Goal: Task Accomplishment & Management: Manage account settings

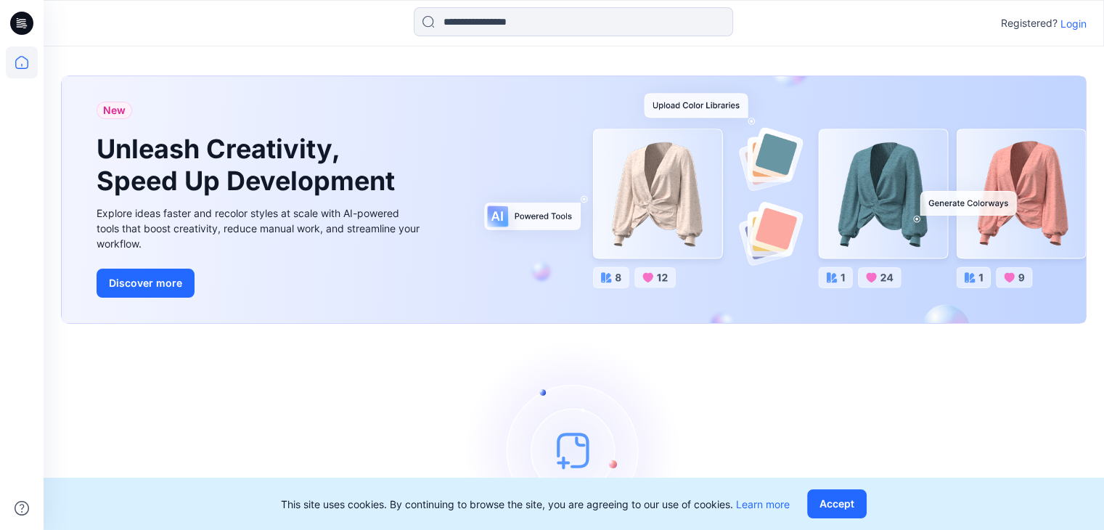
click at [1073, 24] on p "Login" at bounding box center [1073, 23] width 26 height 15
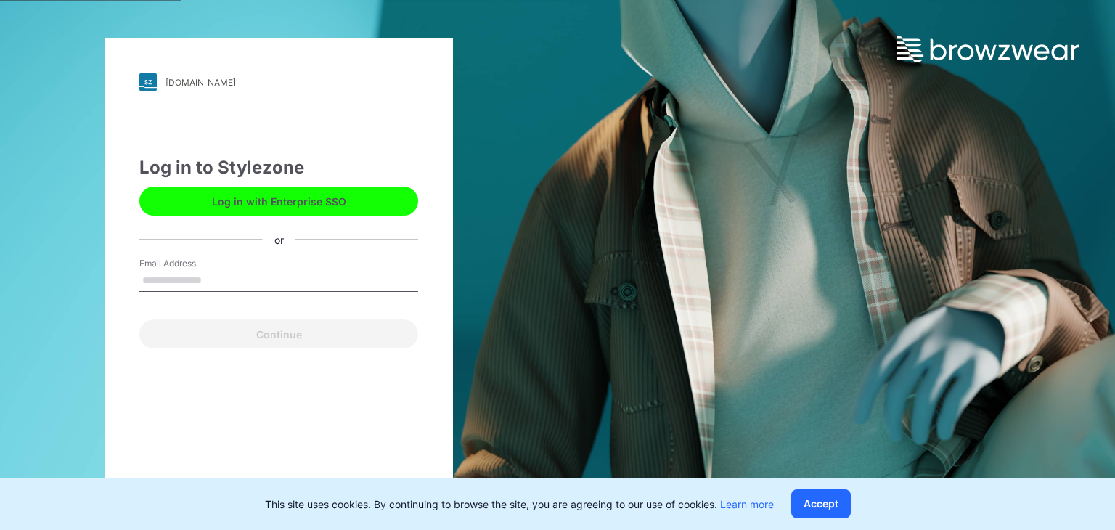
click at [210, 280] on input "Email Address" at bounding box center [278, 281] width 279 height 22
type input "*"
type input "**********"
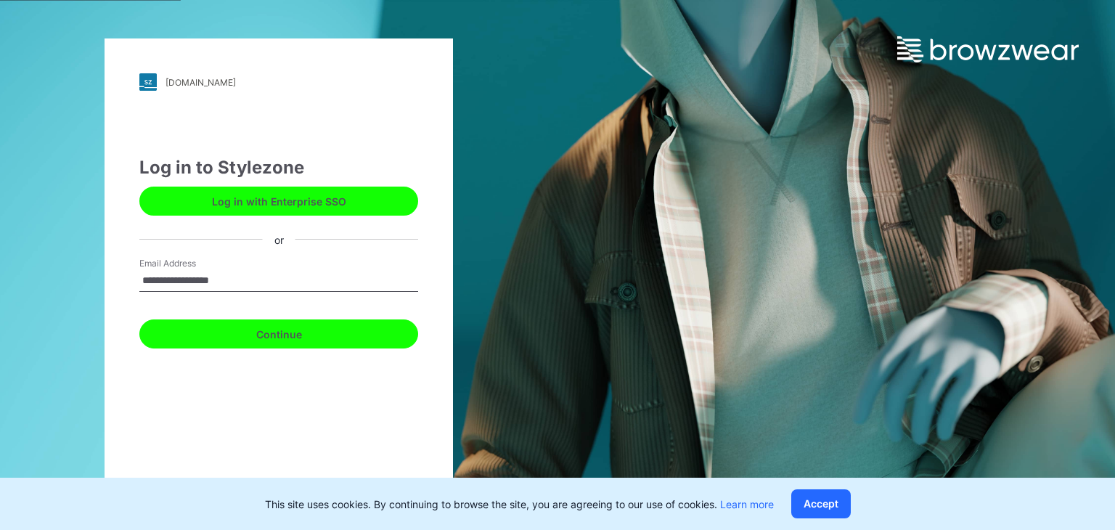
click at [270, 337] on button "Continue" at bounding box center [278, 333] width 279 height 29
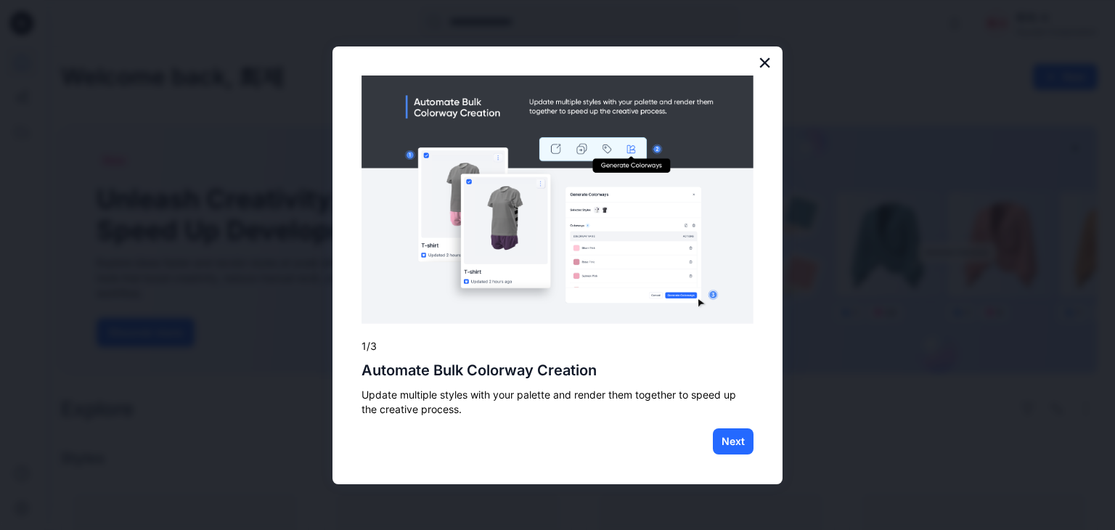
click at [768, 59] on button "×" at bounding box center [765, 62] width 14 height 23
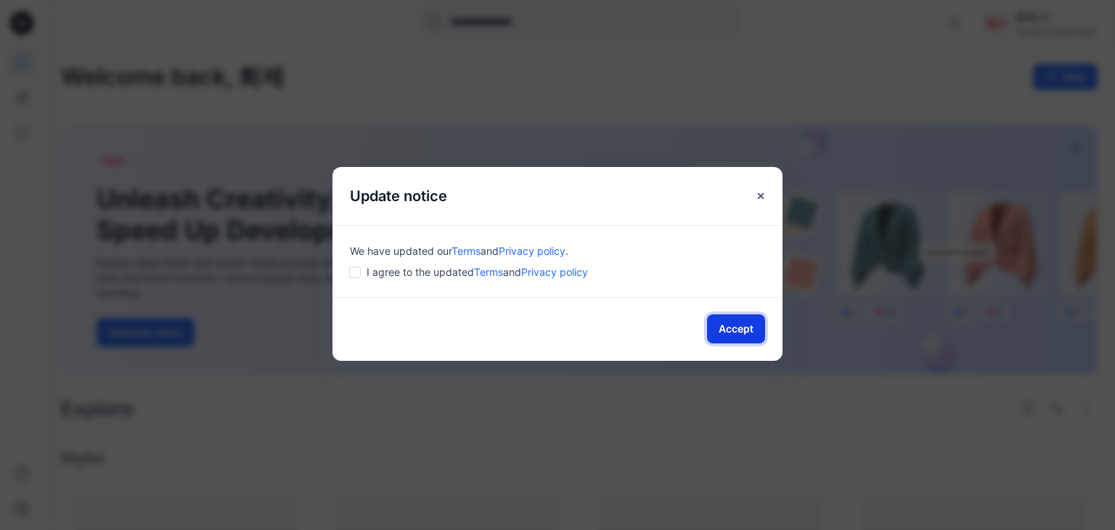
click at [753, 333] on button "Accept" at bounding box center [736, 328] width 58 height 29
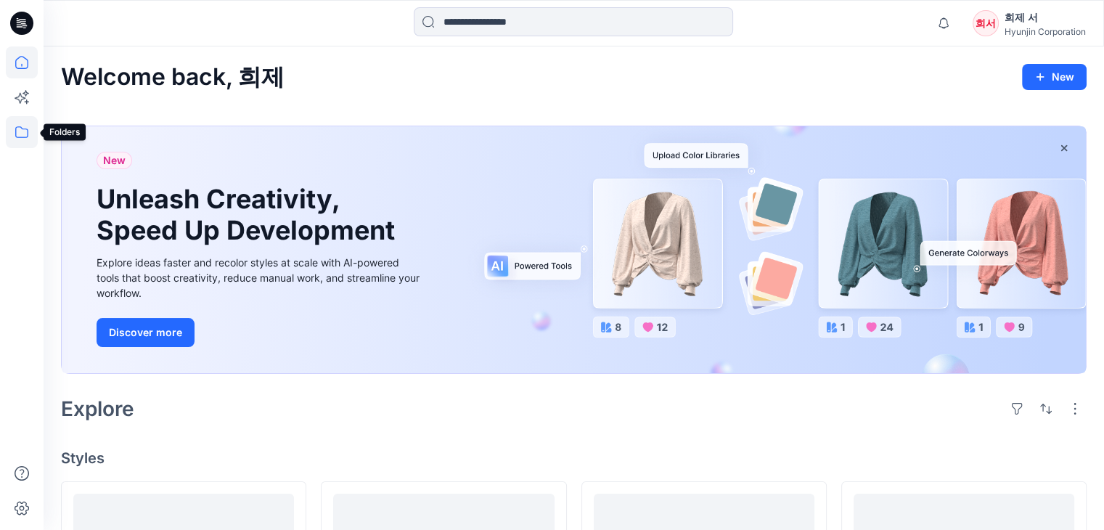
click at [26, 134] on icon at bounding box center [22, 132] width 32 height 32
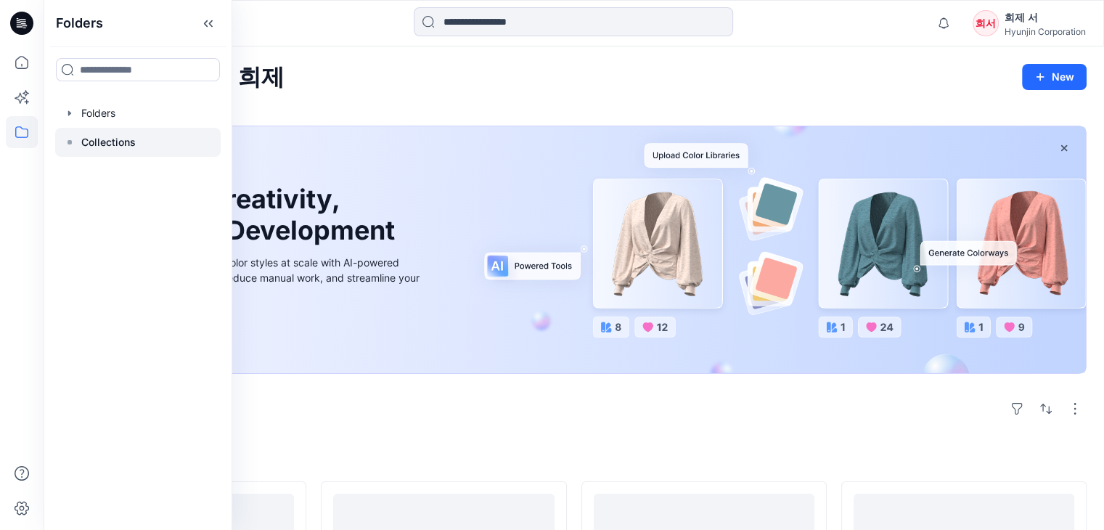
click at [116, 135] on p "Collections" at bounding box center [108, 142] width 54 height 17
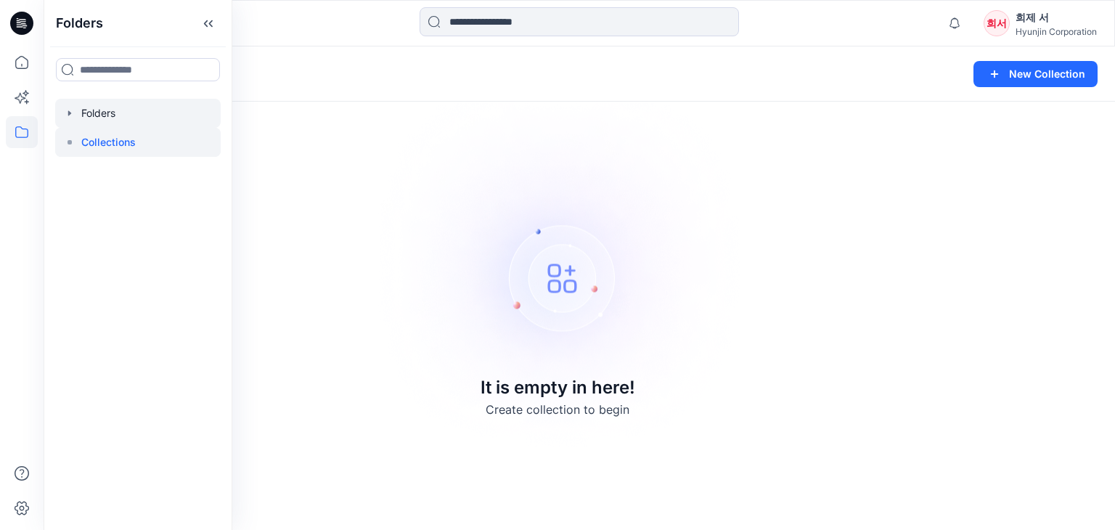
click at [118, 111] on div at bounding box center [137, 113] width 165 height 29
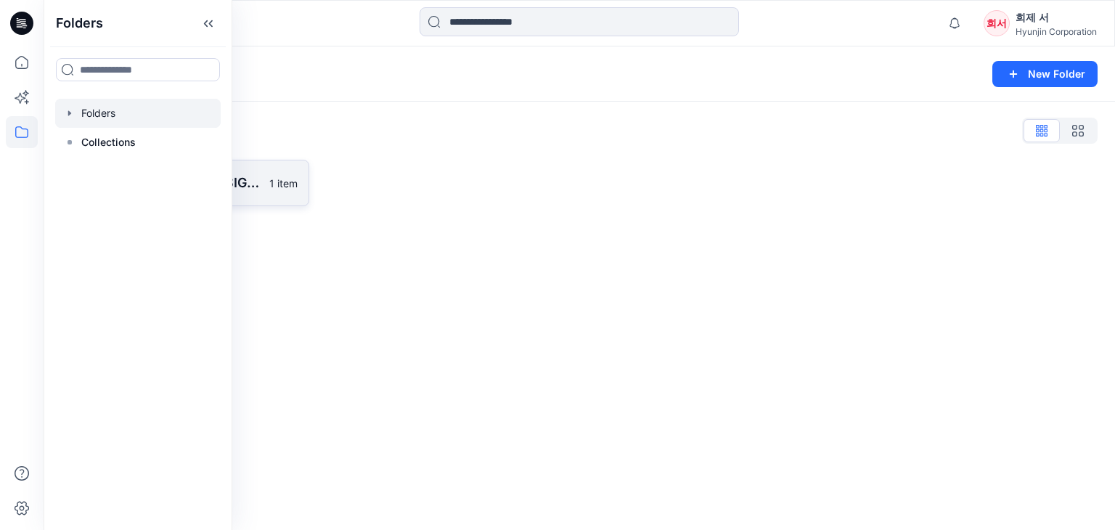
click at [255, 183] on p "[PERSON_NAME] DESIGNS" at bounding box center [177, 183] width 168 height 20
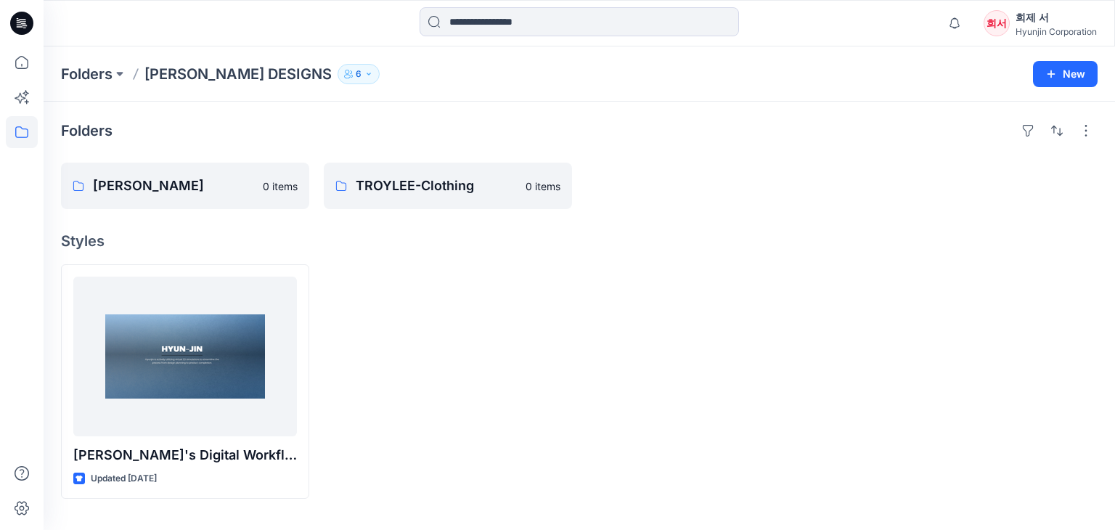
click at [338, 79] on button "6" at bounding box center [359, 74] width 42 height 20
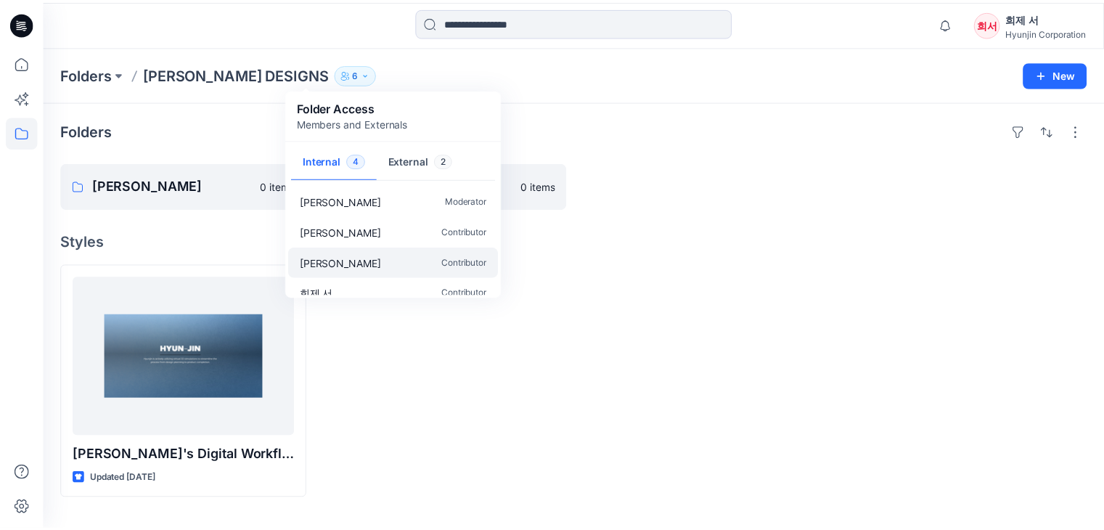
scroll to position [12, 0]
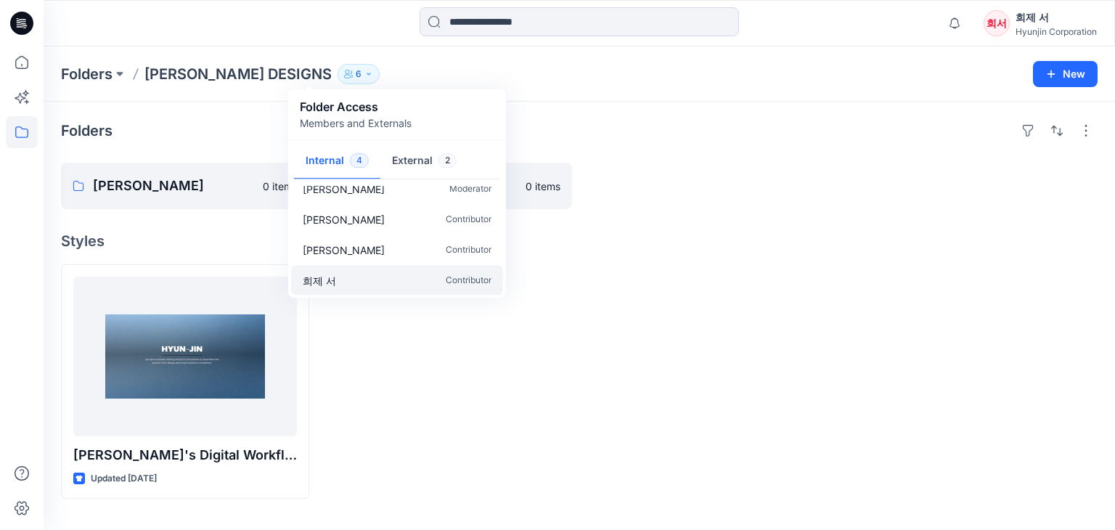
click at [432, 281] on div "희제 서 Contributor" at bounding box center [397, 280] width 212 height 30
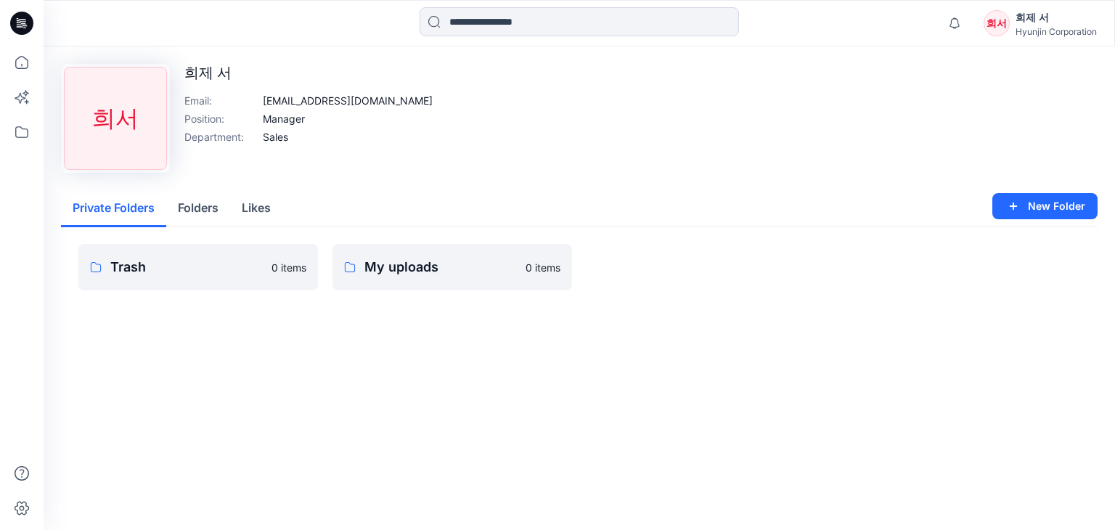
click at [199, 73] on p "희제 서" at bounding box center [308, 72] width 248 height 17
click at [200, 213] on button "Folders" at bounding box center [198, 208] width 64 height 37
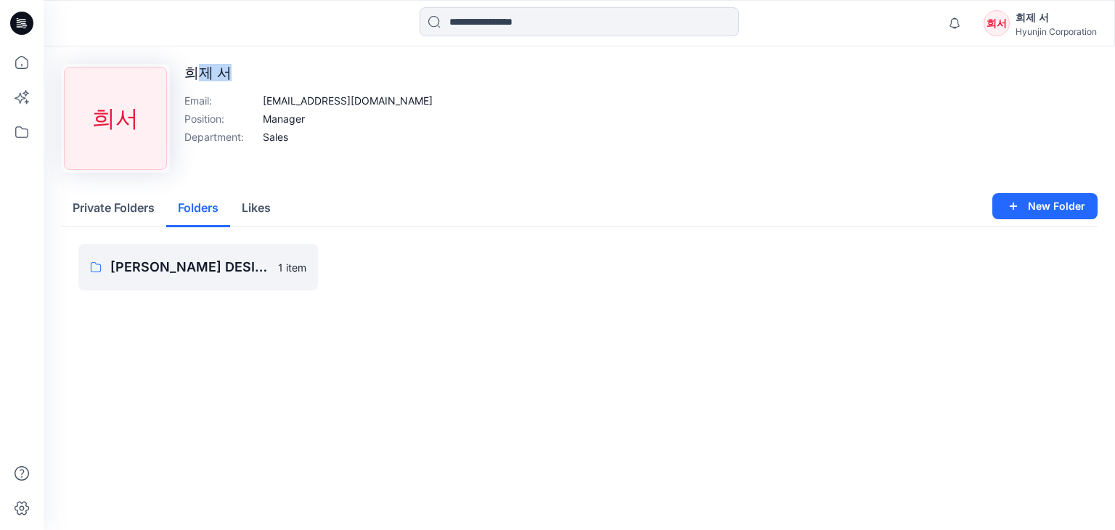
drag, startPoint x: 197, startPoint y: 76, endPoint x: 301, endPoint y: 80, distance: 104.6
click at [293, 78] on p "희제 서" at bounding box center [308, 72] width 248 height 17
click at [421, 108] on div "Upload Image 희서 희제 서 Email : [PERSON_NAME][EMAIL_ADDRESS][DOMAIN_NAME] Position…" at bounding box center [579, 118] width 1036 height 109
click at [372, 369] on div "Upload Image 희서 희제 서 Email : [PERSON_NAME][EMAIL_ADDRESS][DOMAIN_NAME] Position…" at bounding box center [579, 287] width 1071 height 483
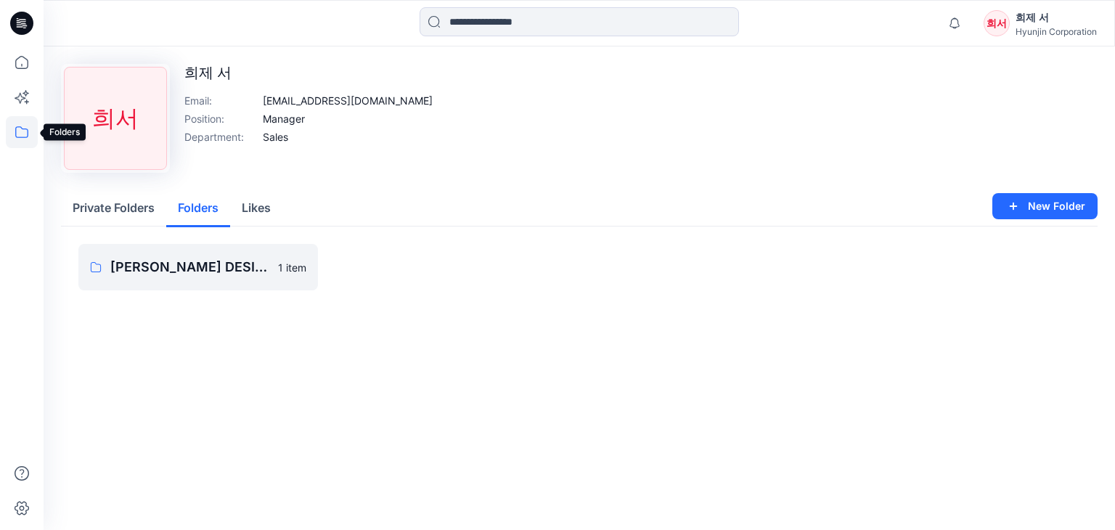
click at [23, 126] on icon at bounding box center [22, 132] width 32 height 32
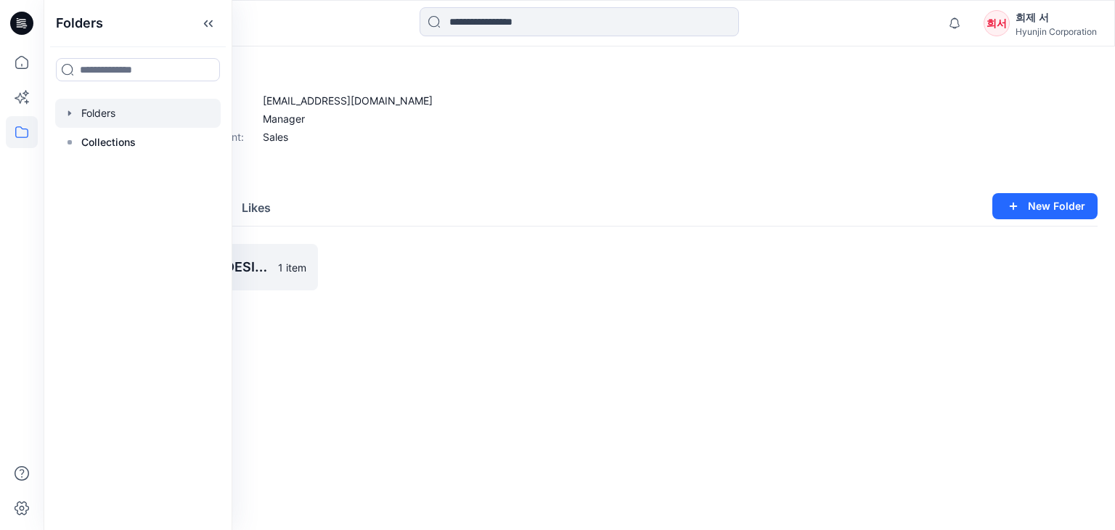
click at [118, 113] on div at bounding box center [137, 113] width 165 height 29
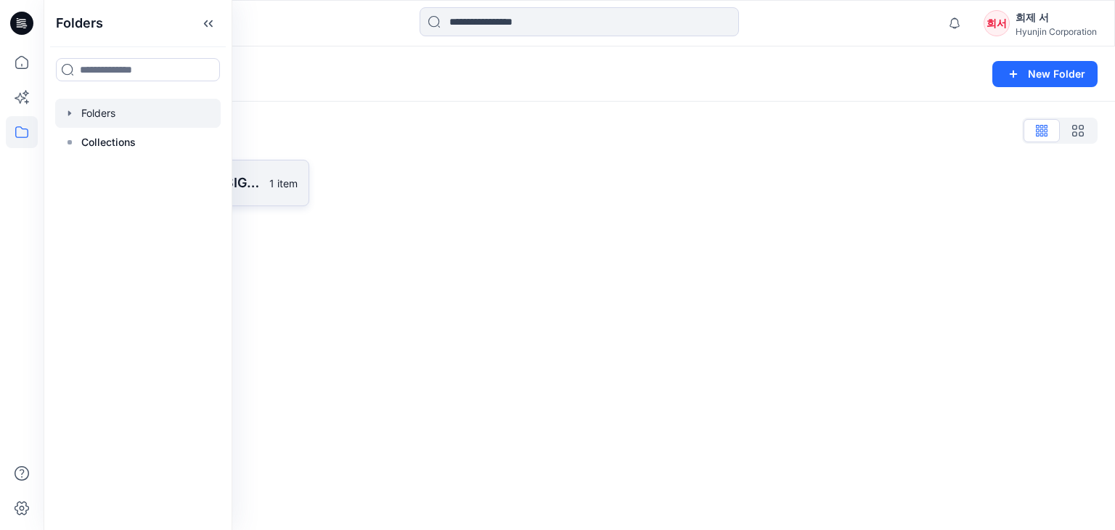
click at [270, 184] on p "1 item" at bounding box center [283, 183] width 28 height 15
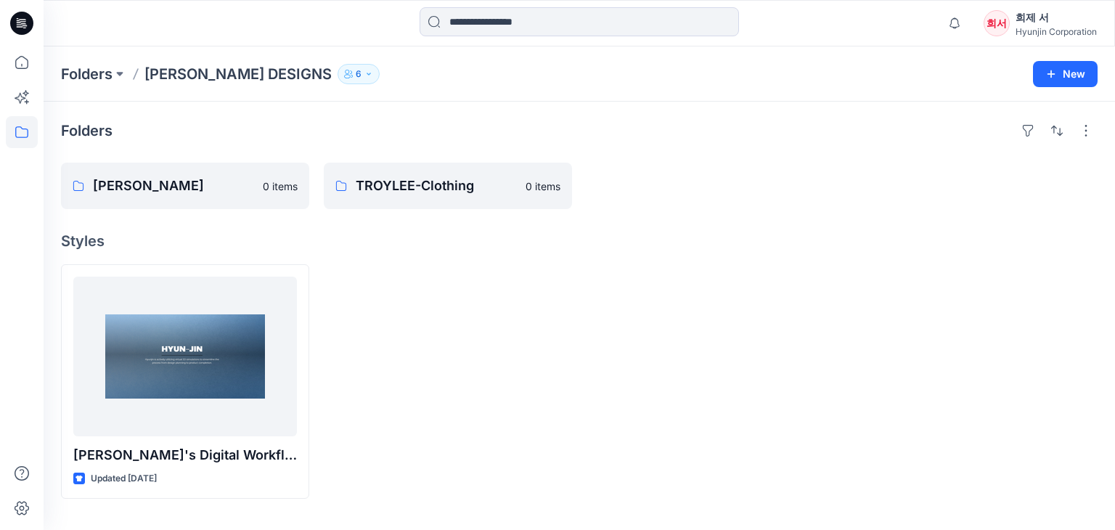
click at [367, 74] on icon "button" at bounding box center [369, 74] width 4 height 2
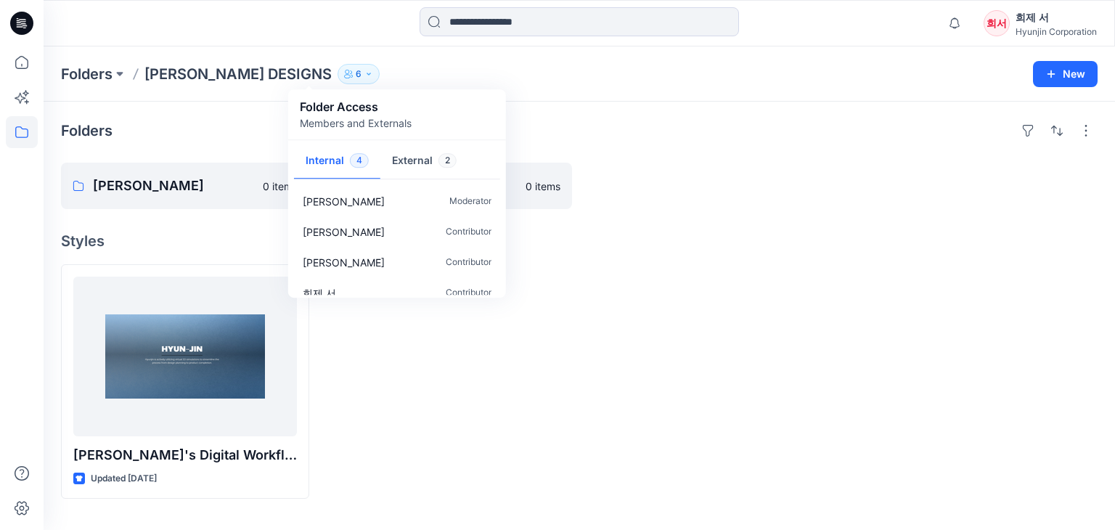
click at [864, 240] on h4 "Styles" at bounding box center [579, 240] width 1036 height 17
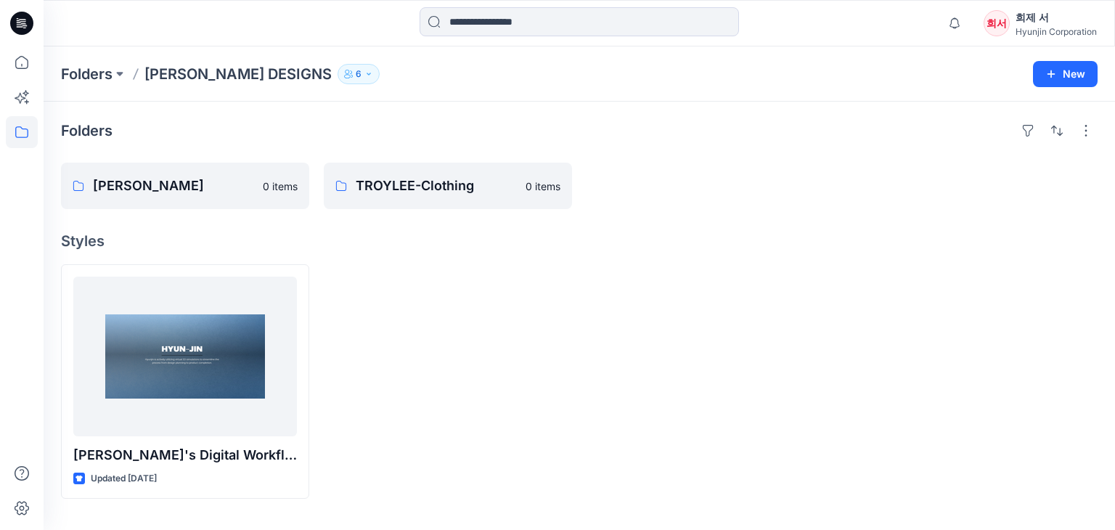
click at [1027, 12] on div "희제 서" at bounding box center [1055, 17] width 81 height 17
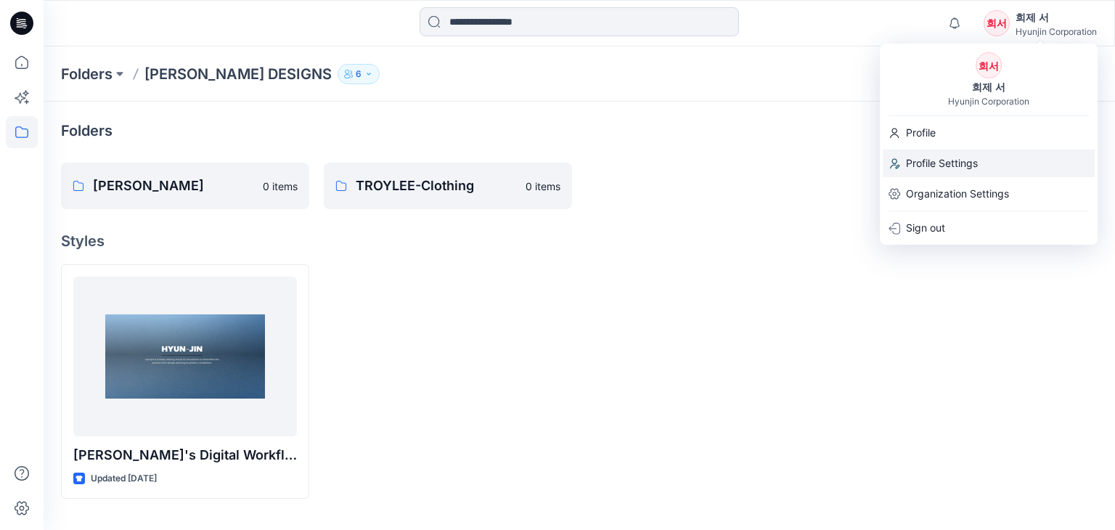
click at [941, 161] on p "Profile Settings" at bounding box center [942, 164] width 72 height 28
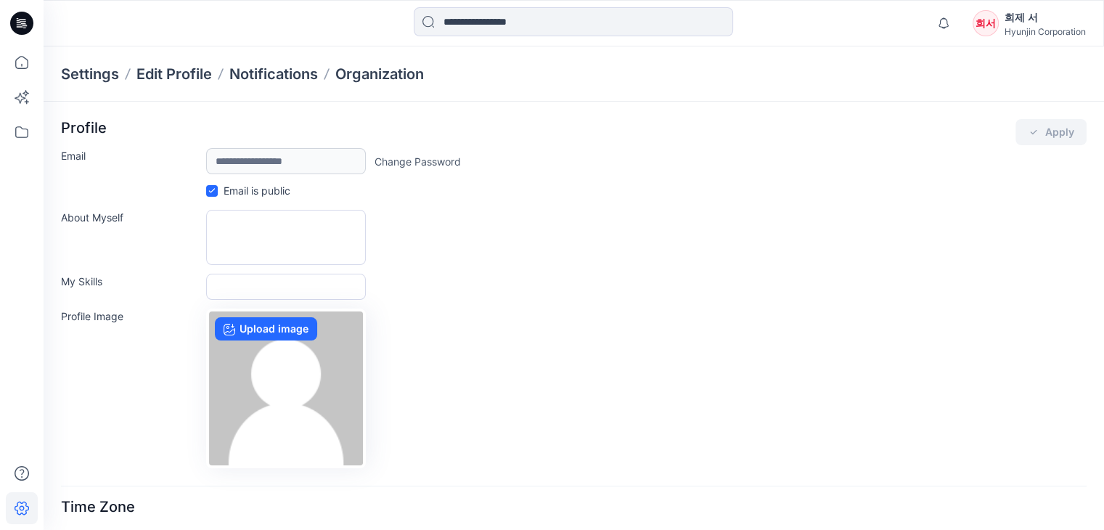
click at [580, 274] on div "My Skills" at bounding box center [574, 287] width 1026 height 26
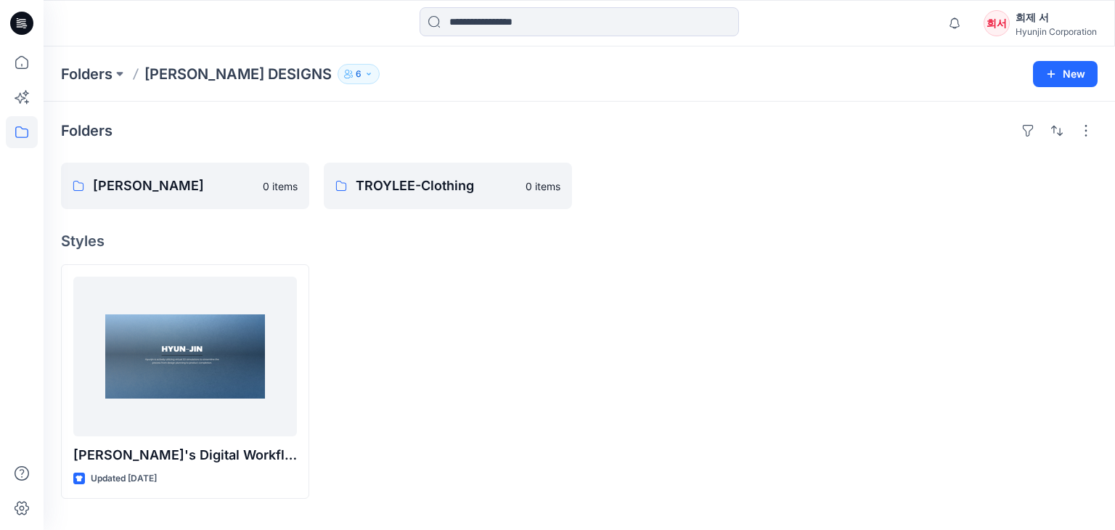
click at [1020, 19] on div "희제 서" at bounding box center [1055, 17] width 81 height 17
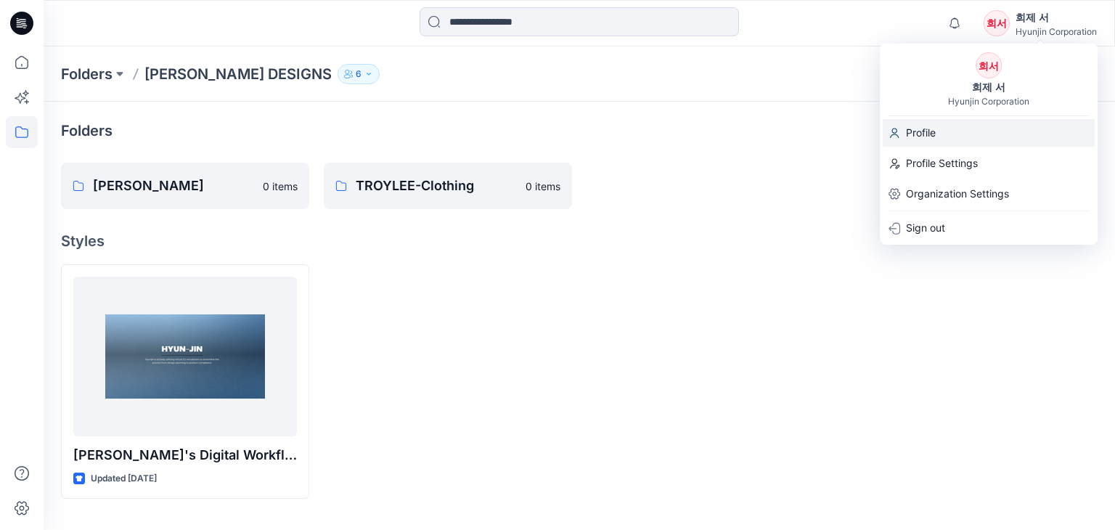
click at [923, 134] on p "Profile" at bounding box center [921, 133] width 30 height 28
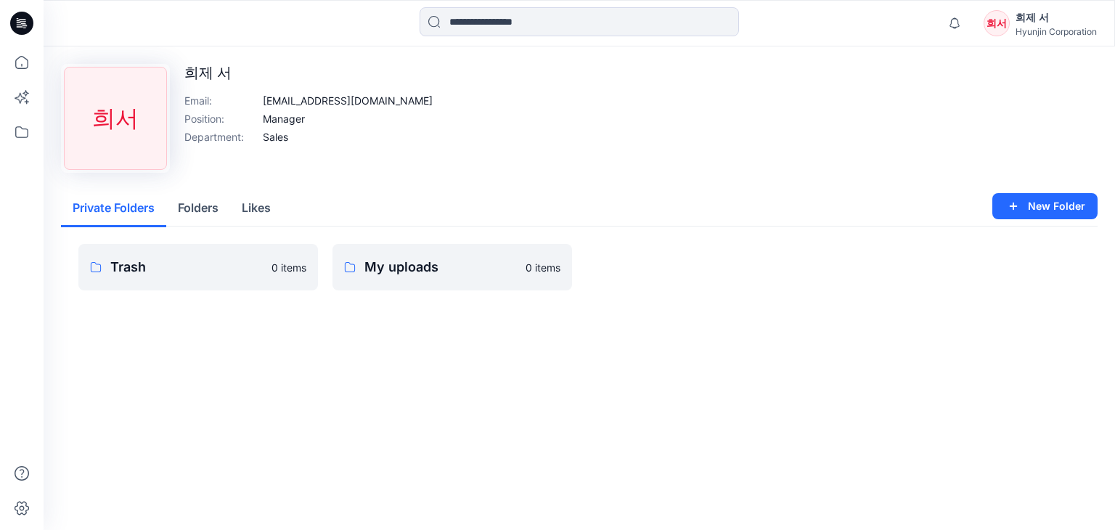
click at [193, 70] on p "희제 서" at bounding box center [308, 72] width 248 height 17
drag, startPoint x: 189, startPoint y: 70, endPoint x: 276, endPoint y: 70, distance: 87.1
click at [276, 70] on p "희제 서" at bounding box center [308, 72] width 248 height 17
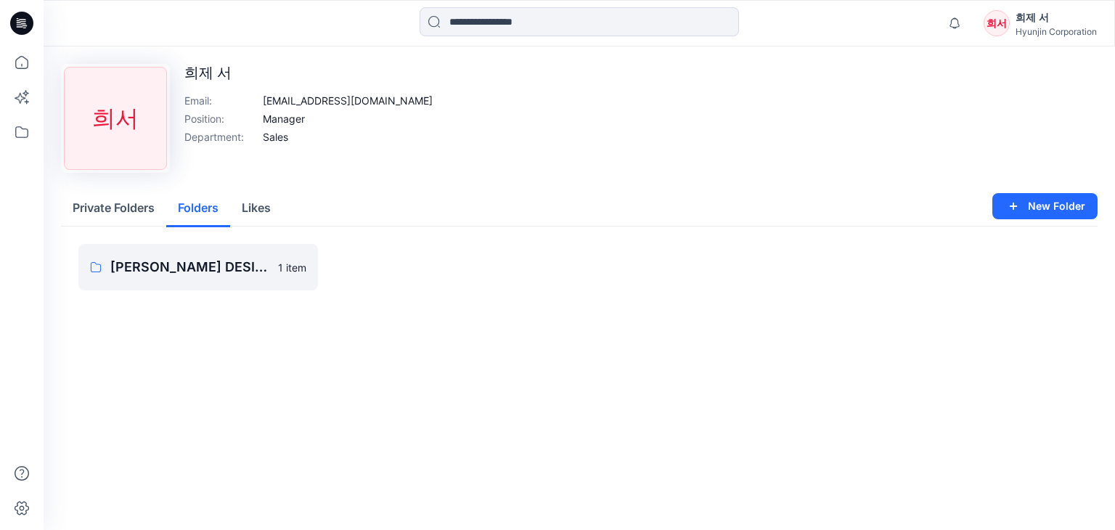
click at [200, 198] on button "Folders" at bounding box center [198, 208] width 64 height 37
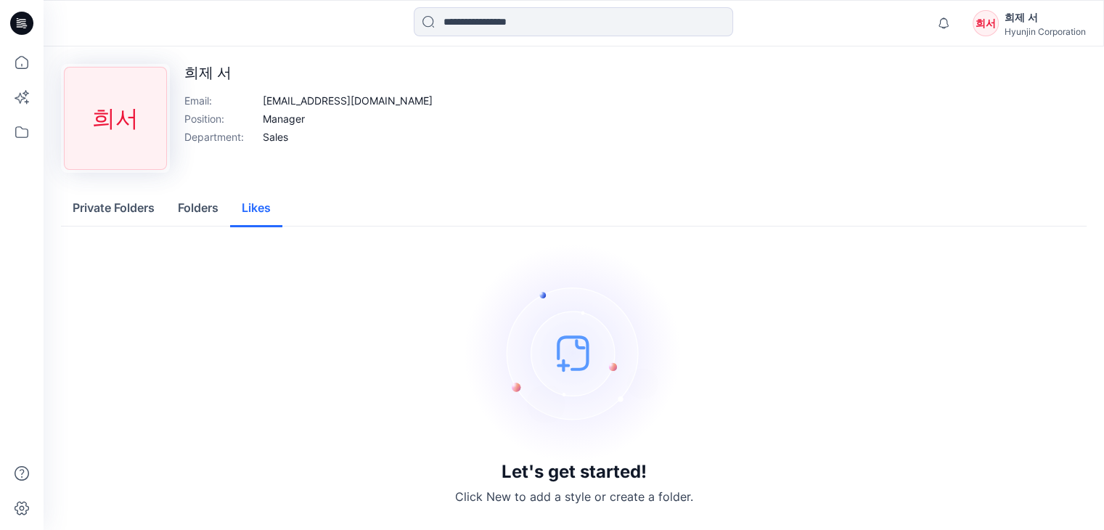
click at [258, 204] on button "Likes" at bounding box center [256, 208] width 52 height 37
click at [1036, 28] on div "Hyunjin Corporation" at bounding box center [1045, 31] width 81 height 11
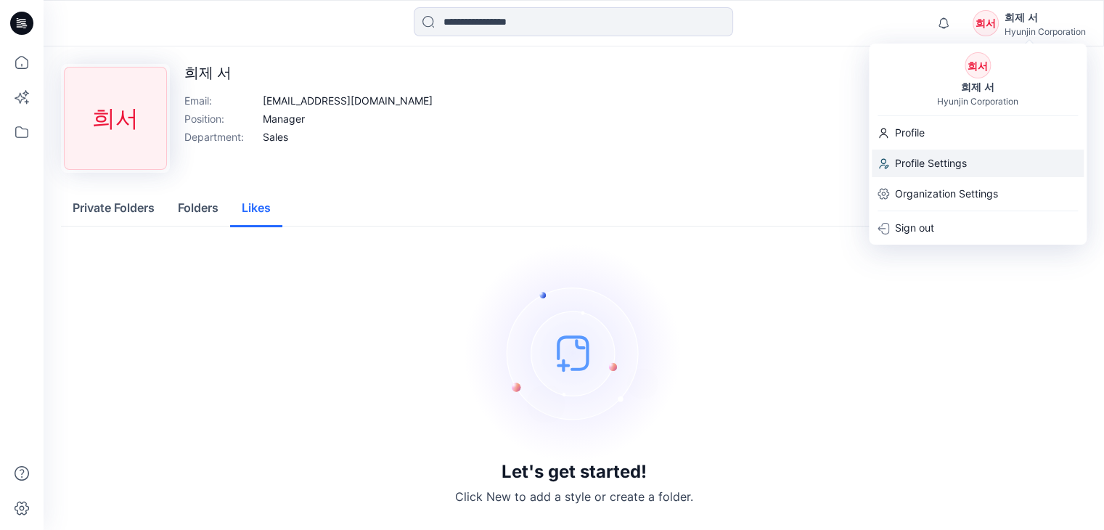
click at [935, 166] on p "Profile Settings" at bounding box center [931, 164] width 72 height 28
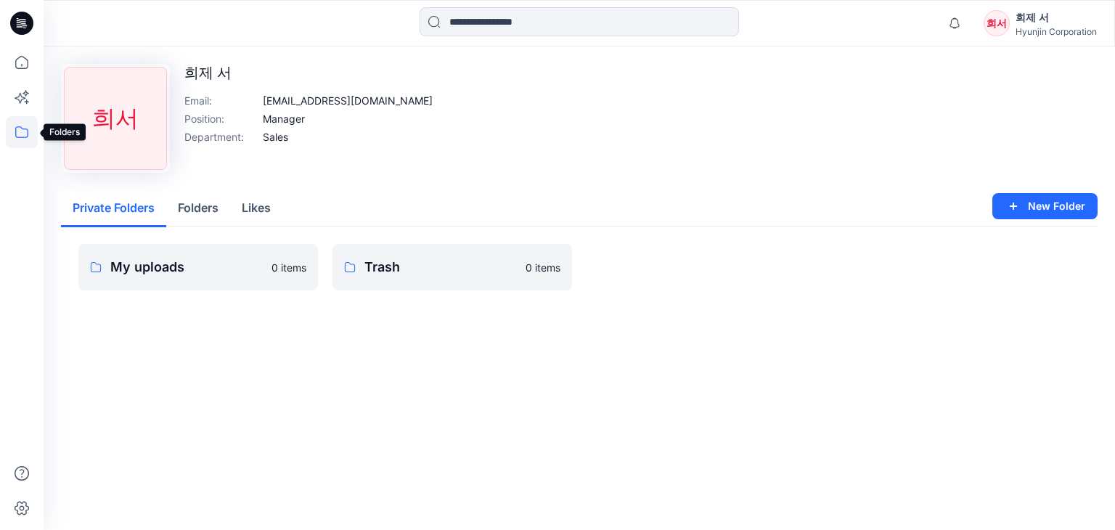
click at [22, 138] on icon at bounding box center [22, 132] width 32 height 32
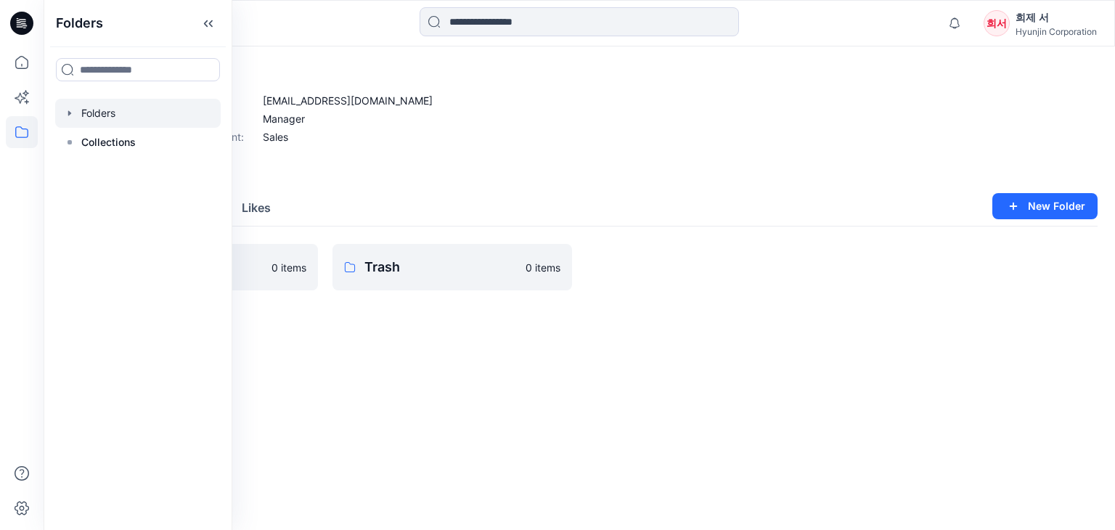
click at [118, 115] on div at bounding box center [137, 113] width 165 height 29
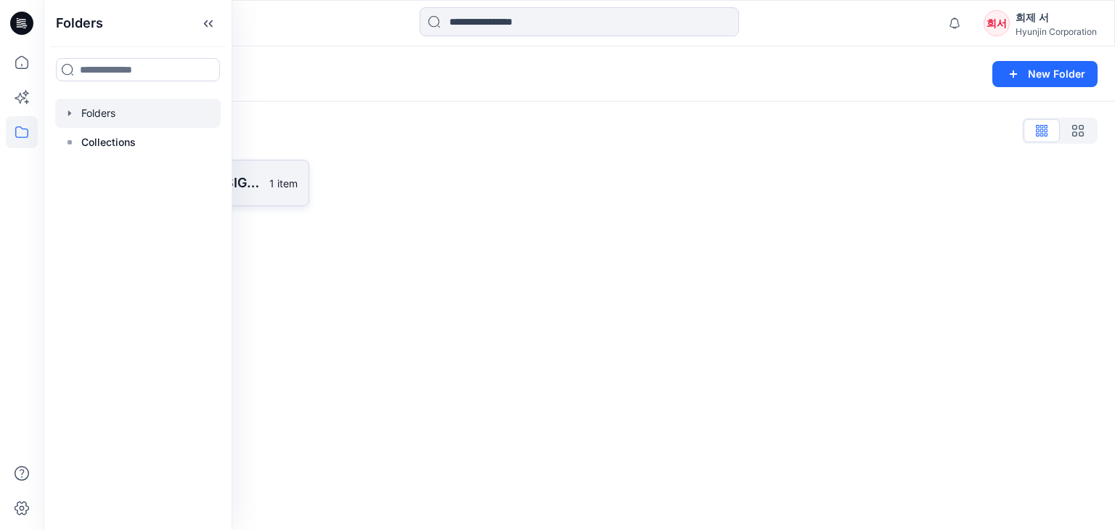
click at [266, 188] on link "[PERSON_NAME] DESIGNS 1 item" at bounding box center [185, 183] width 248 height 46
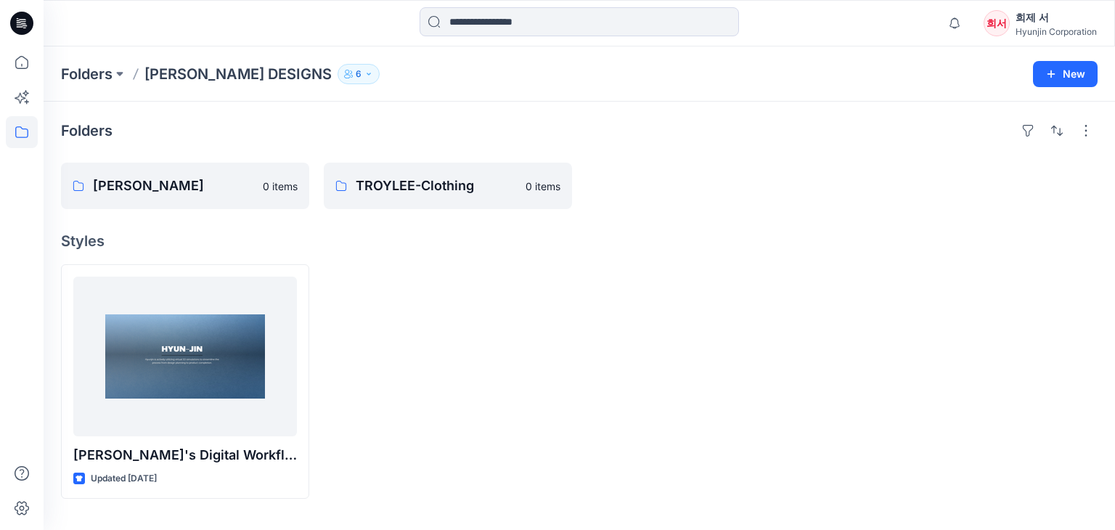
click at [338, 80] on button "6" at bounding box center [359, 74] width 42 height 20
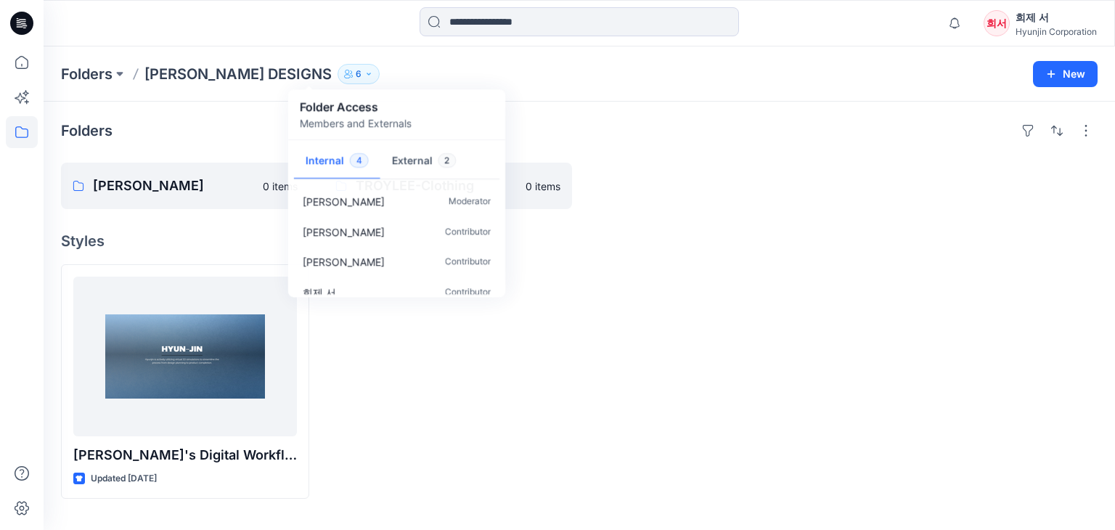
click at [806, 232] on h4 "Styles" at bounding box center [579, 240] width 1036 height 17
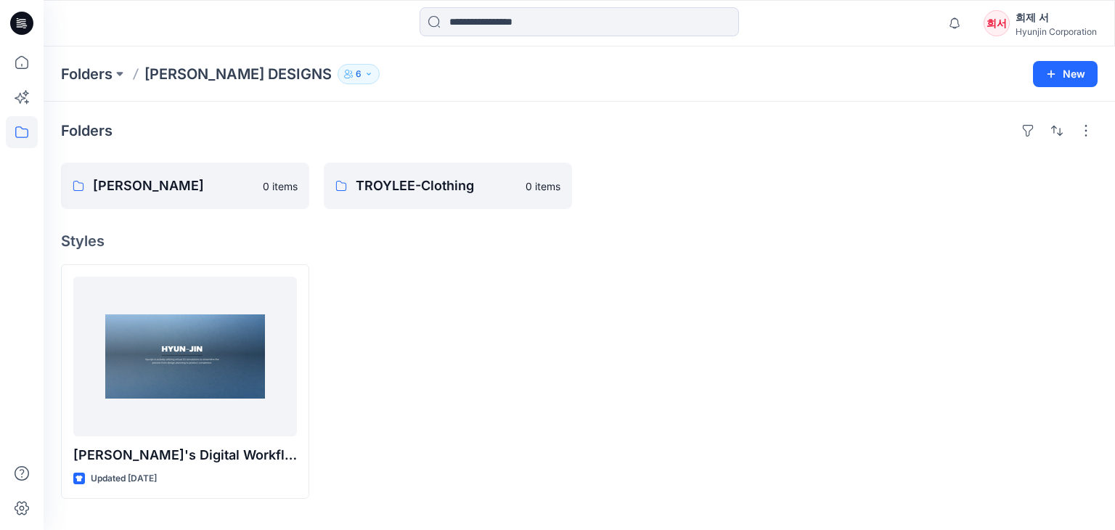
click at [800, 161] on div "Folders [PERSON_NAME] 0 items [PERSON_NAME] 0 items [PERSON_NAME]'s Digital Wor…" at bounding box center [579, 316] width 1071 height 428
click at [560, 378] on div at bounding box center [448, 381] width 248 height 234
click at [606, 277] on div at bounding box center [710, 381] width 248 height 234
click at [528, 297] on div at bounding box center [448, 381] width 248 height 234
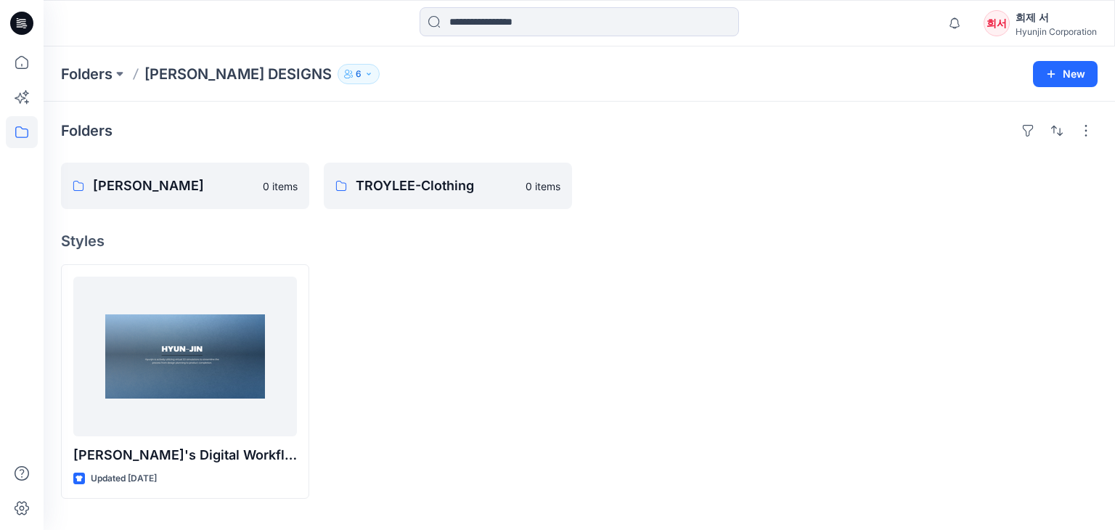
click at [1018, 15] on div "희제 서" at bounding box center [1055, 17] width 81 height 17
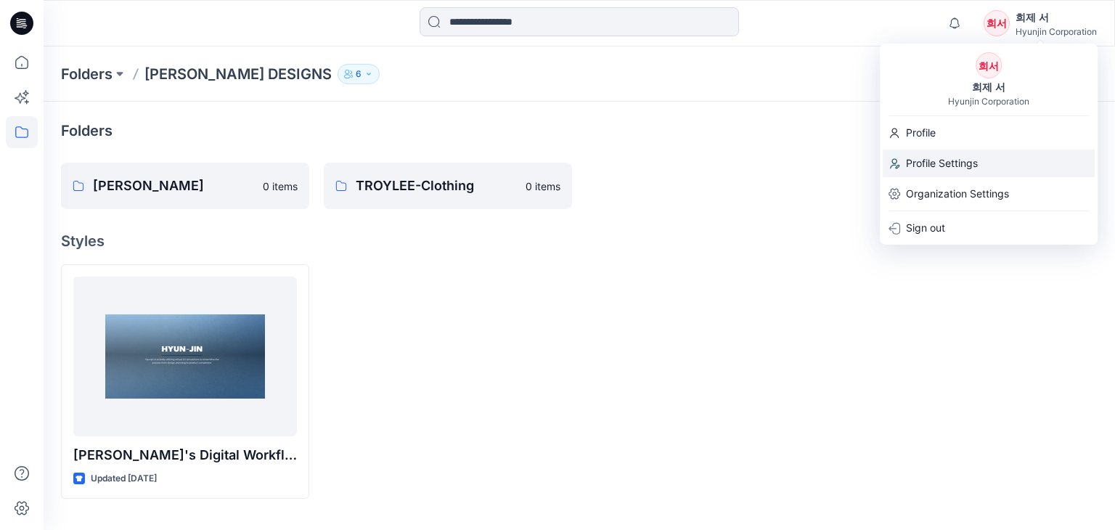
click at [944, 158] on p "Profile Settings" at bounding box center [942, 164] width 72 height 28
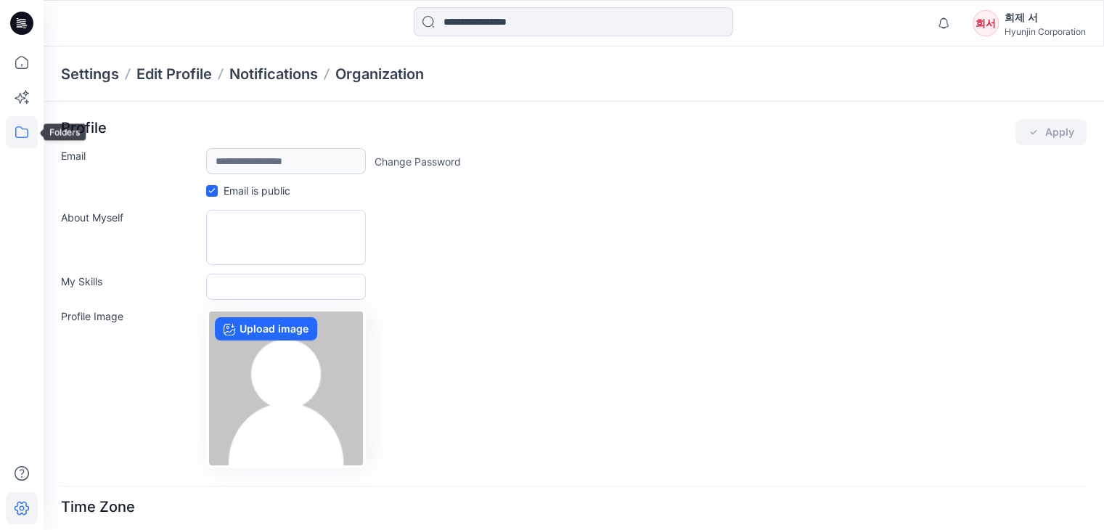
click at [12, 137] on icon at bounding box center [22, 132] width 32 height 32
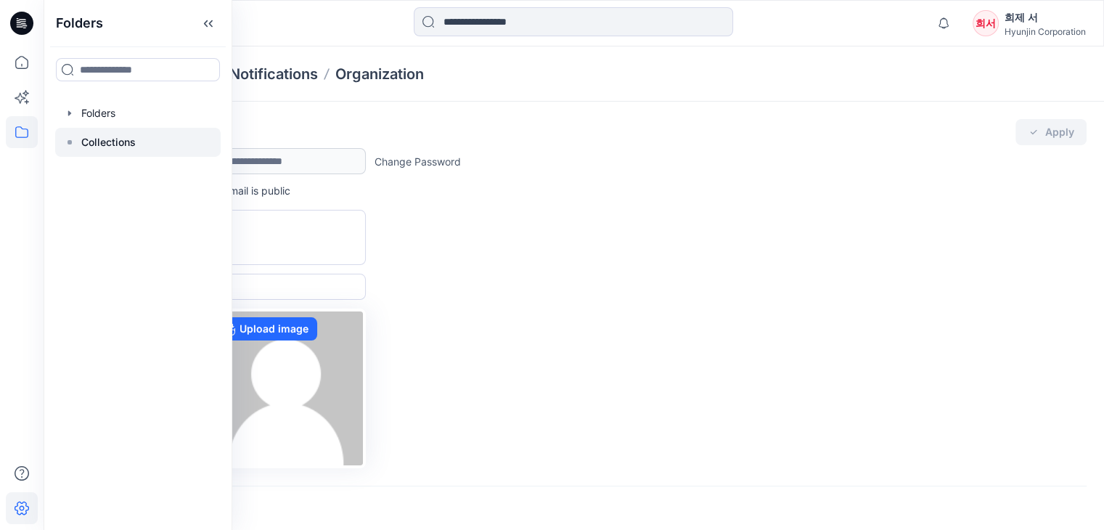
click at [99, 146] on p "Collections" at bounding box center [108, 142] width 54 height 17
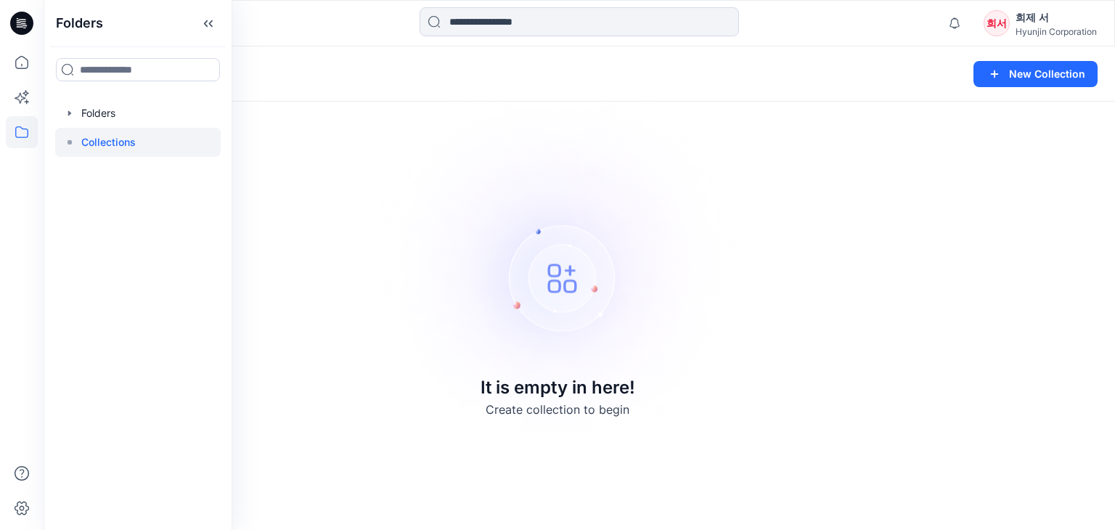
click at [838, 274] on div "Collections New Collection It is empty in here! Create collection to begin" at bounding box center [579, 287] width 1071 height 483
click at [15, 134] on icon at bounding box center [21, 132] width 13 height 12
click at [88, 122] on div at bounding box center [137, 113] width 165 height 29
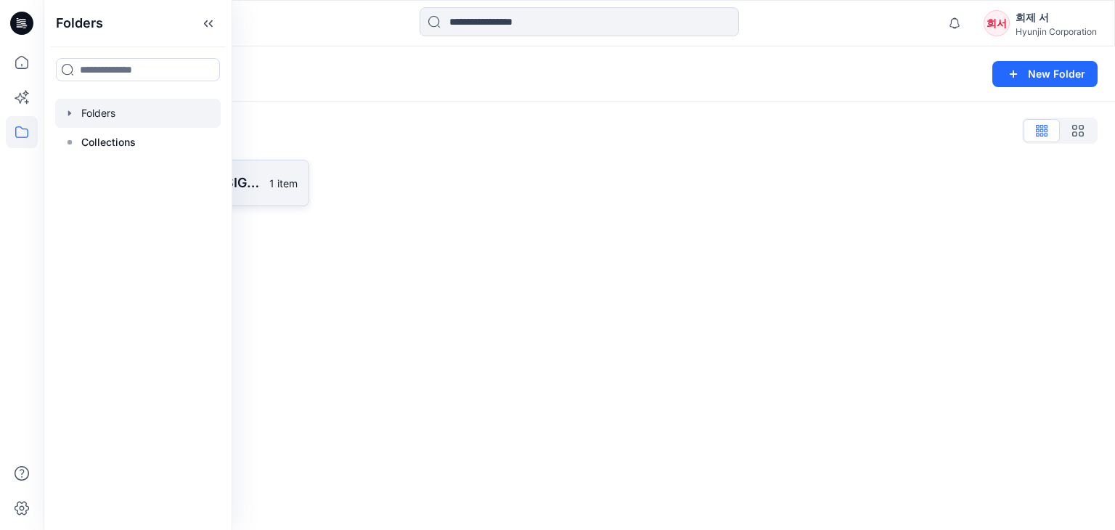
click at [260, 187] on p "[PERSON_NAME] DESIGNS" at bounding box center [177, 183] width 168 height 20
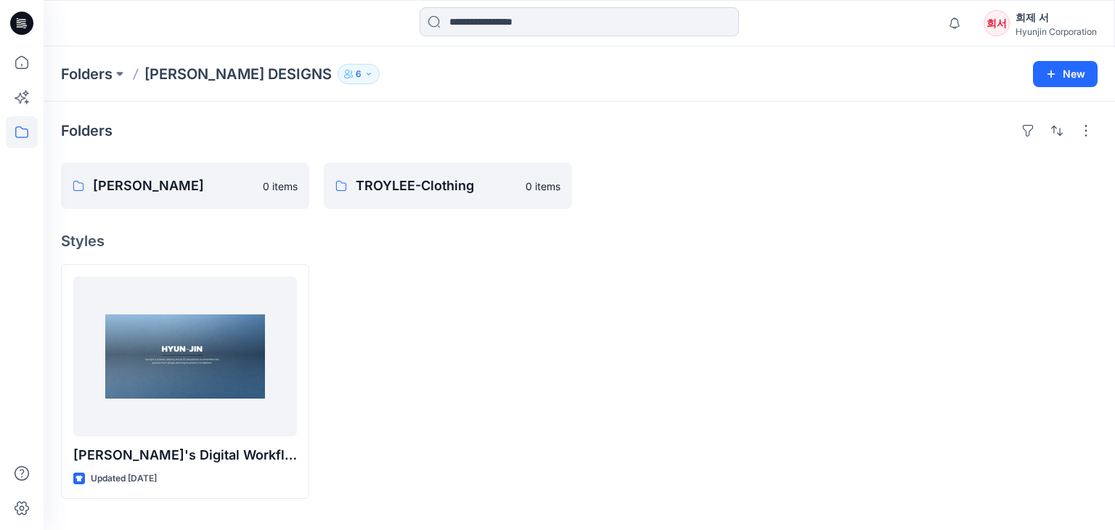
click at [441, 290] on div at bounding box center [448, 381] width 248 height 234
click at [1039, 27] on div "Hyunjin Corporation" at bounding box center [1055, 31] width 81 height 11
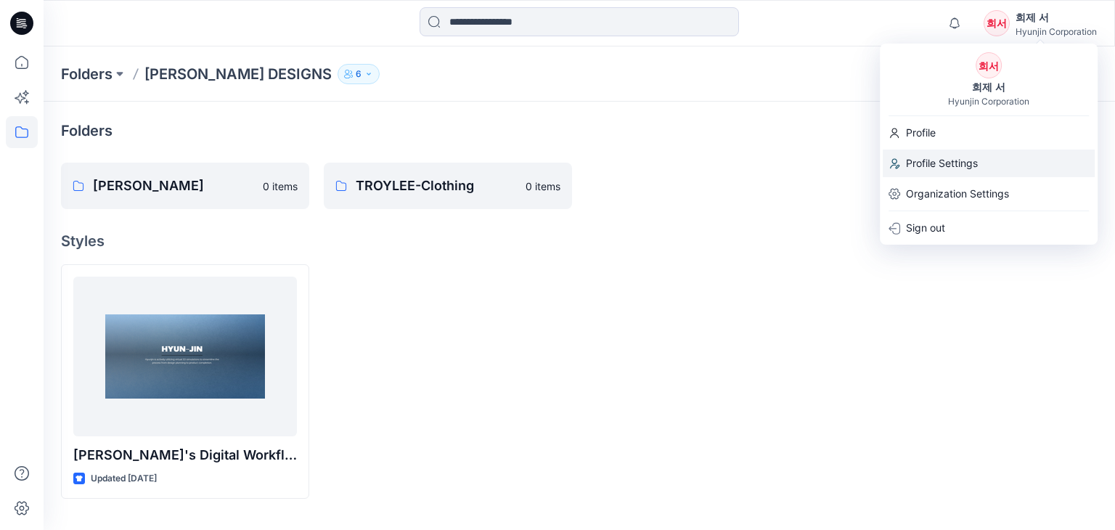
click at [952, 160] on p "Profile Settings" at bounding box center [942, 164] width 72 height 28
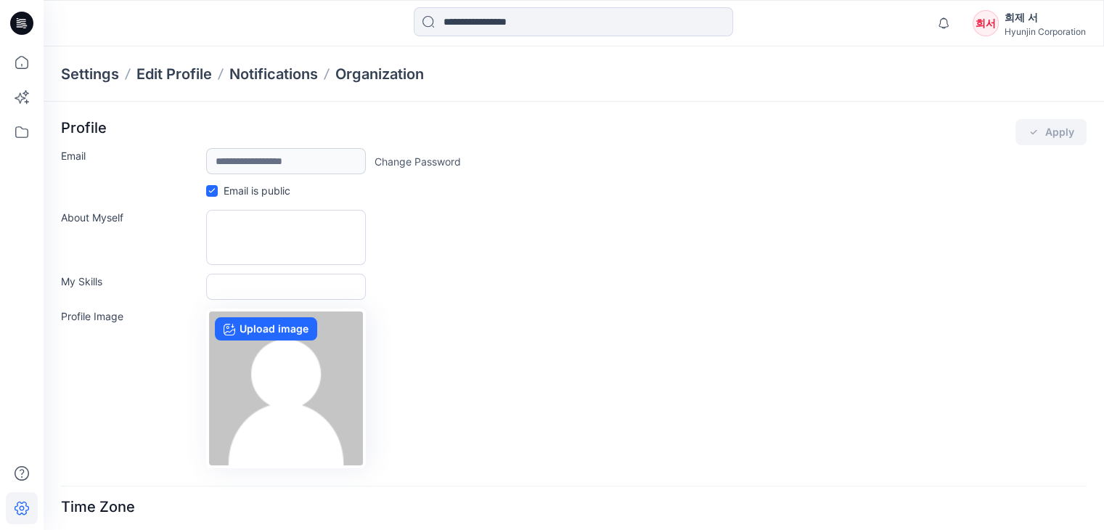
click at [549, 352] on div "Profile Image Upload image" at bounding box center [574, 388] width 1026 height 160
click at [642, 340] on div "Profile Image Upload image" at bounding box center [574, 388] width 1026 height 160
click at [797, 220] on div "About Myself" at bounding box center [574, 237] width 1026 height 55
click at [662, 335] on div "Profile Image Upload image" at bounding box center [574, 388] width 1026 height 160
click at [557, 294] on div "My Skills" at bounding box center [574, 287] width 1026 height 26
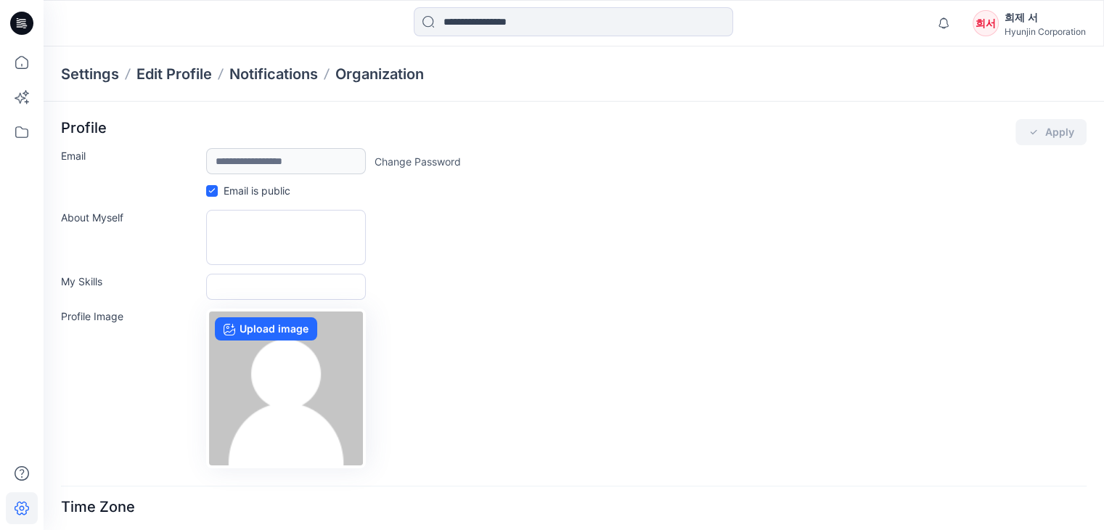
click at [515, 265] on div "**********" at bounding box center [574, 293] width 1026 height 349
click at [584, 259] on div "About Myself" at bounding box center [574, 237] width 1026 height 55
click at [647, 256] on div "About Myself" at bounding box center [574, 237] width 1026 height 55
click at [550, 272] on div "**********" at bounding box center [574, 293] width 1026 height 349
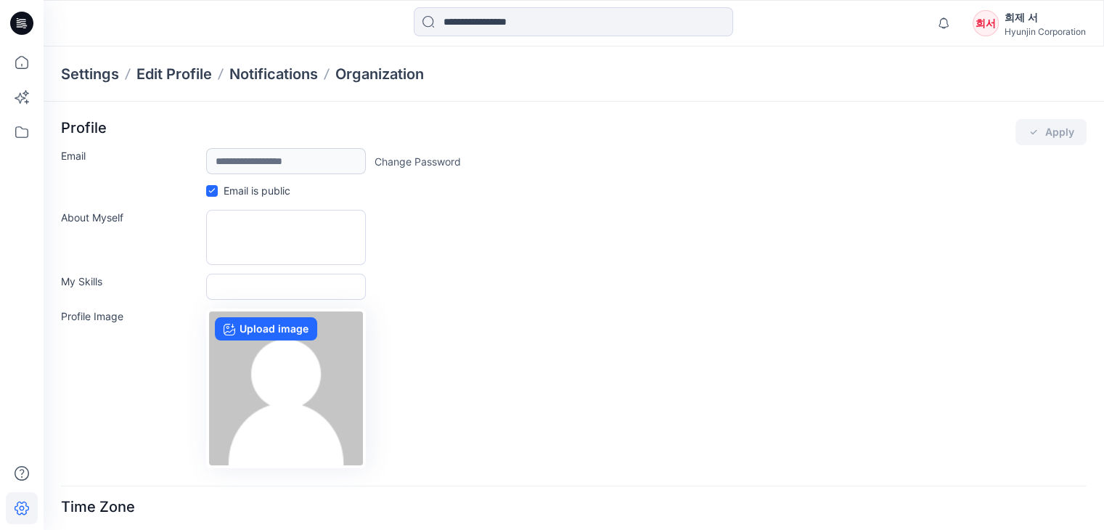
click at [550, 272] on div "**********" at bounding box center [574, 293] width 1026 height 349
click at [1048, 19] on div "희제 서" at bounding box center [1045, 17] width 81 height 17
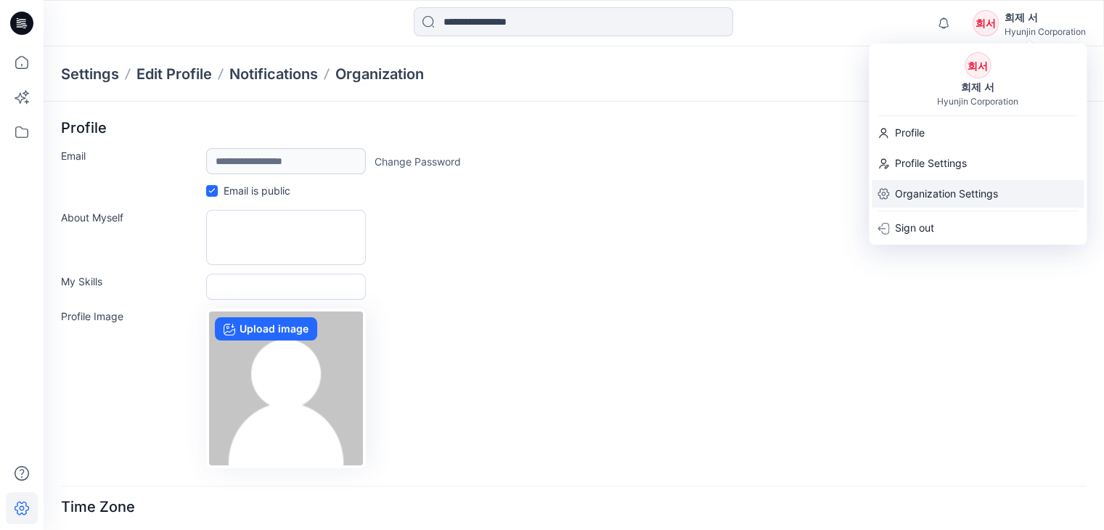
click at [954, 189] on p "Organization Settings" at bounding box center [946, 194] width 103 height 28
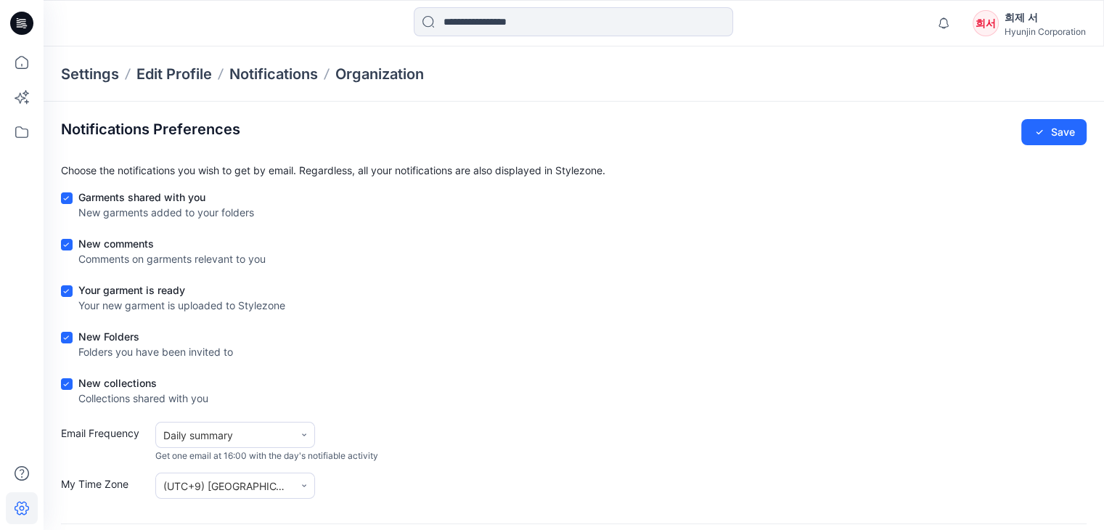
click at [1039, 27] on div "Hyunjin Corporation" at bounding box center [1045, 31] width 81 height 11
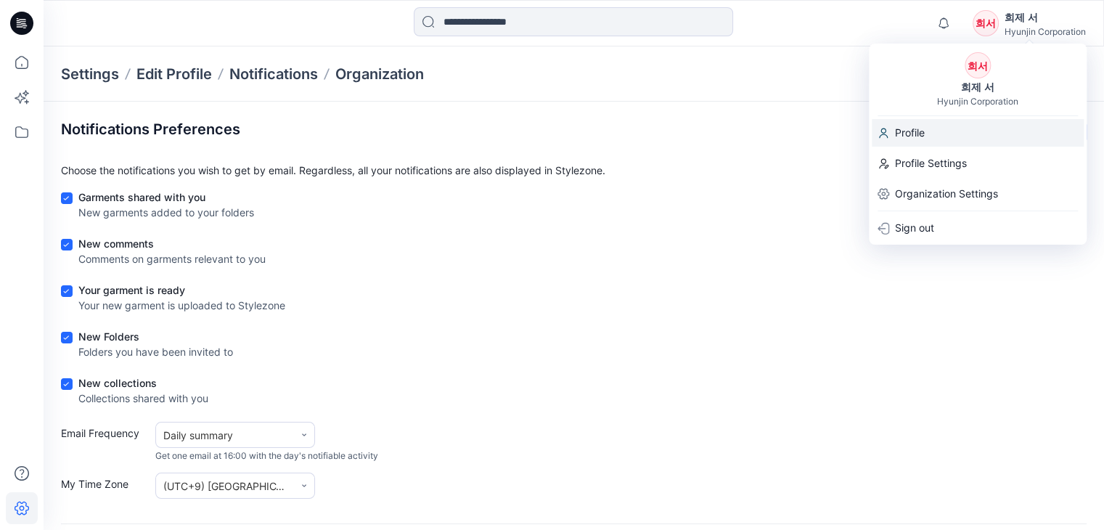
click at [907, 140] on p "Profile" at bounding box center [910, 133] width 30 height 28
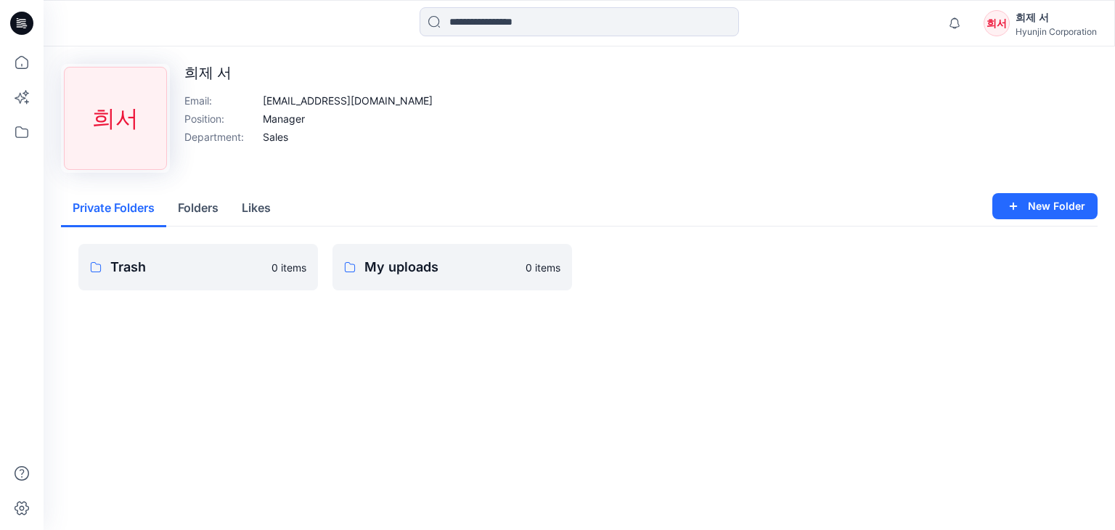
click at [993, 28] on div "희서" at bounding box center [996, 23] width 26 height 26
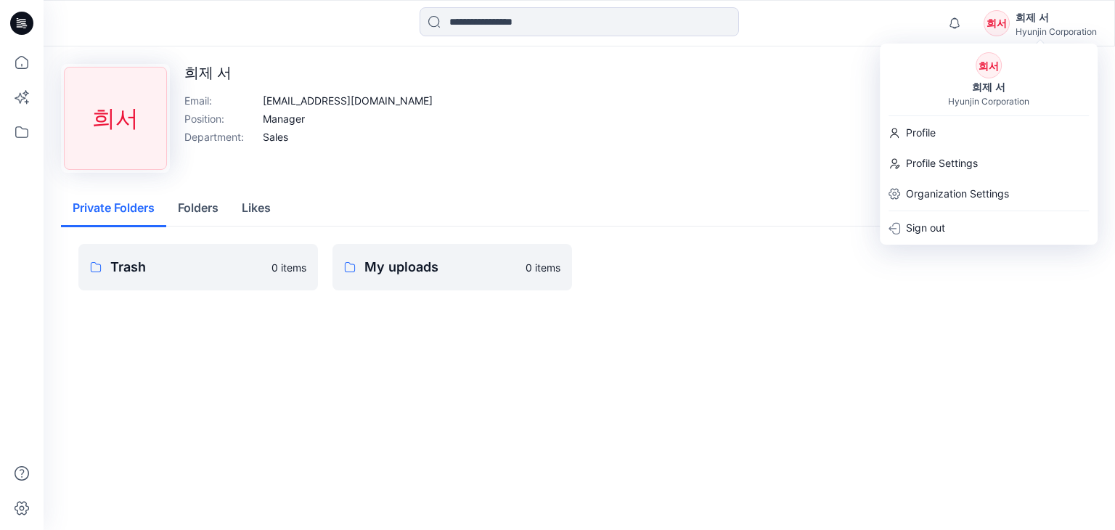
click at [990, 86] on div "희제 서" at bounding box center [988, 86] width 51 height 17
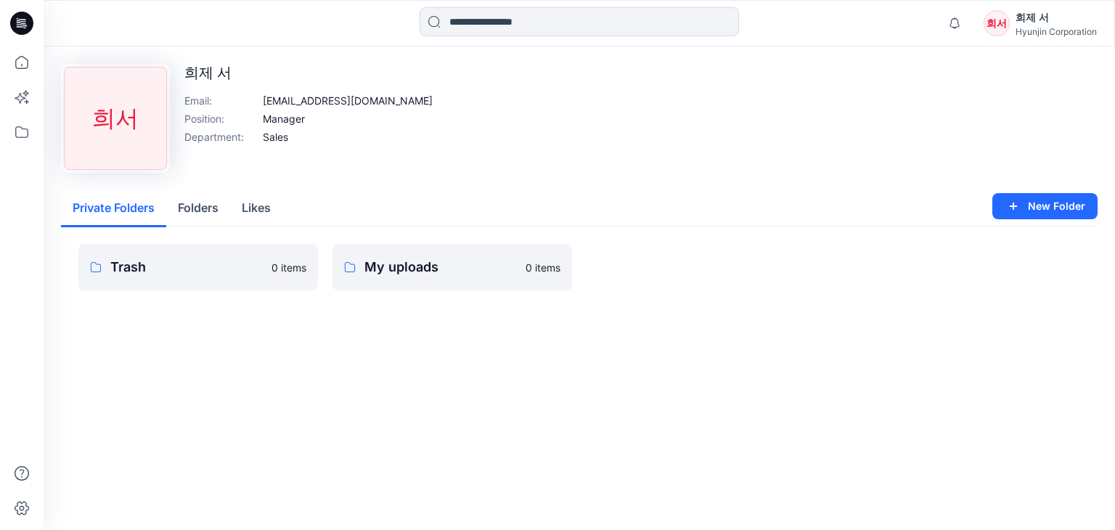
click at [192, 70] on p "희제 서" at bounding box center [308, 72] width 248 height 17
click at [132, 384] on div "Upload Image 희서 희제 서 Email : [PERSON_NAME][EMAIL_ADDRESS][DOMAIN_NAME] Position…" at bounding box center [579, 287] width 1071 height 483
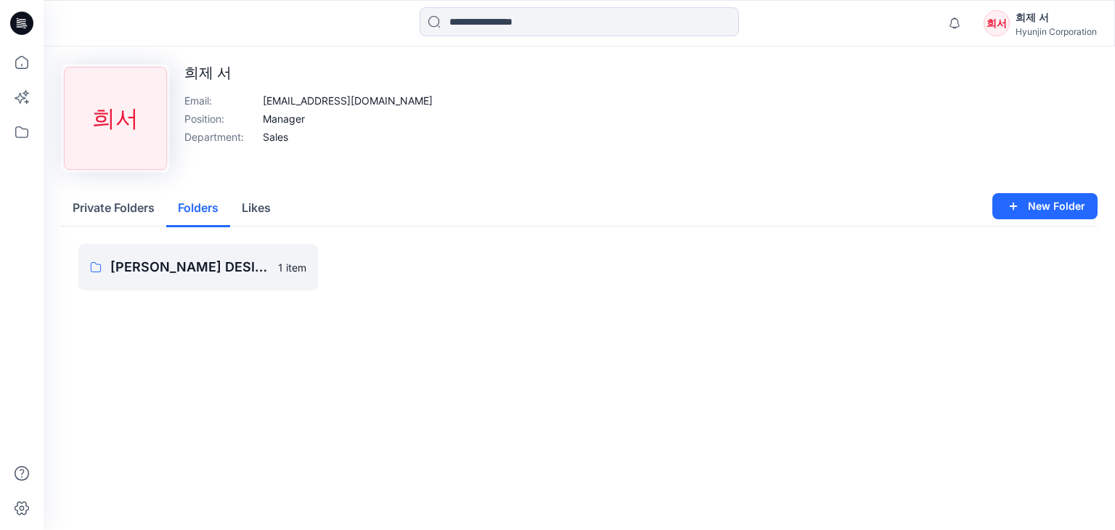
click at [209, 209] on button "Folders" at bounding box center [198, 208] width 64 height 37
click at [279, 209] on button "Likes" at bounding box center [256, 208] width 52 height 37
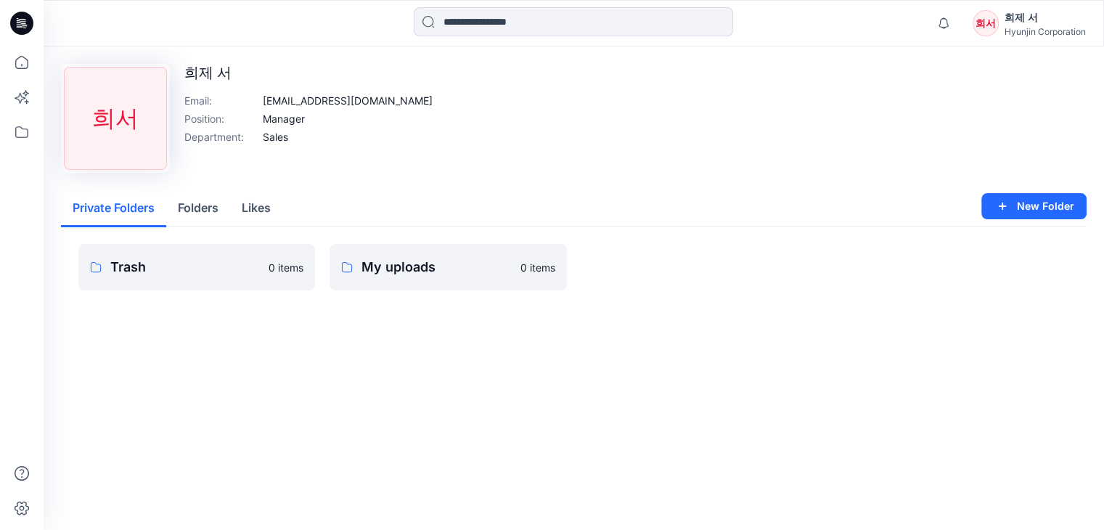
click at [99, 216] on button "Private Folders" at bounding box center [113, 208] width 105 height 37
click at [830, 425] on div "Upload Image 희서 희제 서 Email : [PERSON_NAME][EMAIL_ADDRESS][DOMAIN_NAME] Position…" at bounding box center [579, 287] width 1071 height 483
click at [823, 410] on div "Upload Image 희서 희제 서 Email : [PERSON_NAME][EMAIL_ADDRESS][DOMAIN_NAME] Position…" at bounding box center [579, 287] width 1071 height 483
click at [851, 361] on div "Upload Image 희서 희제 서 Email : [PERSON_NAME][EMAIL_ADDRESS][DOMAIN_NAME] Position…" at bounding box center [579, 287] width 1071 height 483
